Goal: Task Accomplishment & Management: Use online tool/utility

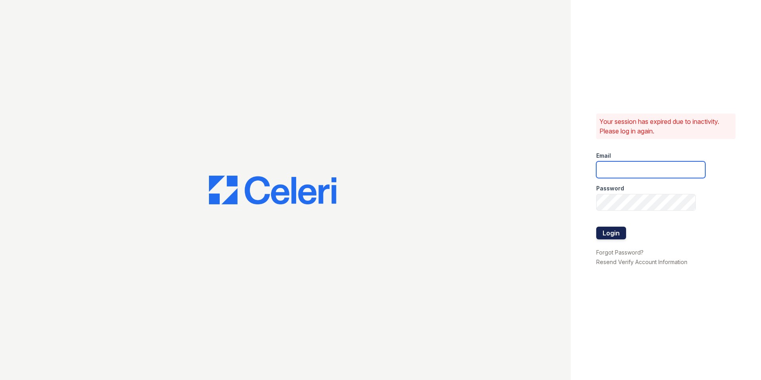
type input "[EMAIL_ADDRESS][DOMAIN_NAME]"
click at [604, 234] on button "Login" at bounding box center [611, 232] width 30 height 13
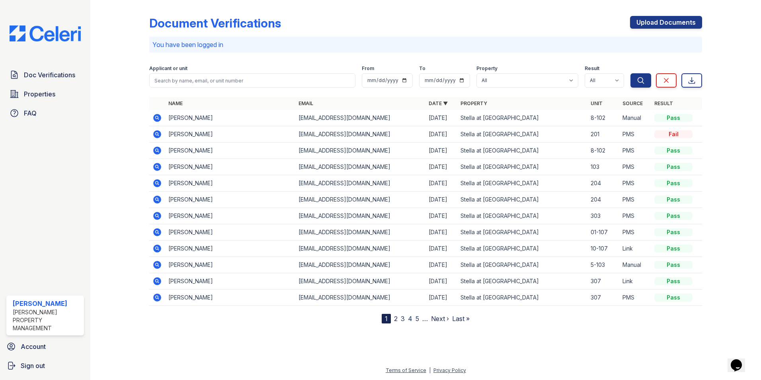
click at [459, 14] on div "Document Verifications Upload Documents You have been logged in Filter Applican…" at bounding box center [425, 163] width 553 height 320
click at [554, 31] on div "Document Verifications Upload Documents" at bounding box center [425, 26] width 553 height 21
click at [437, 7] on div "Document Verifications Upload Documents You have been logged in Filter Applican…" at bounding box center [425, 163] width 553 height 320
